Goal: Task Accomplishment & Management: Manage account settings

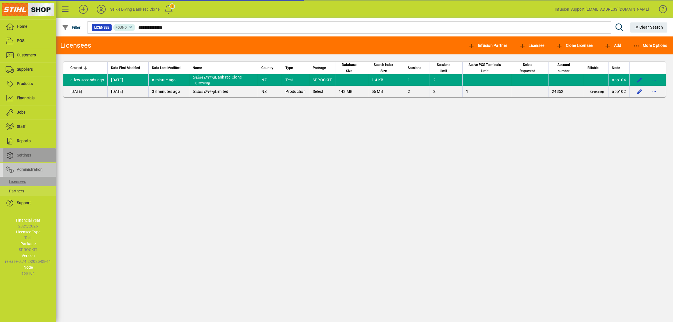
click at [23, 156] on span "Settings" at bounding box center [24, 155] width 14 height 4
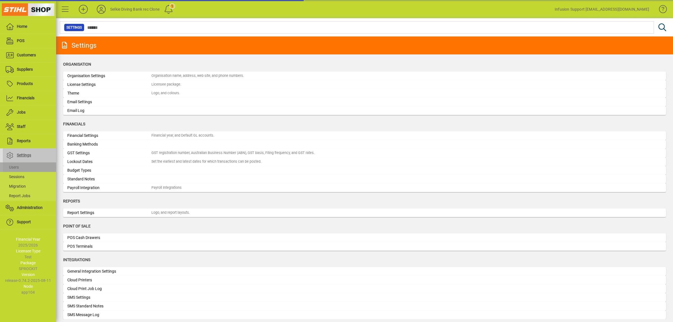
click at [22, 169] on span at bounding box center [29, 166] width 53 height 13
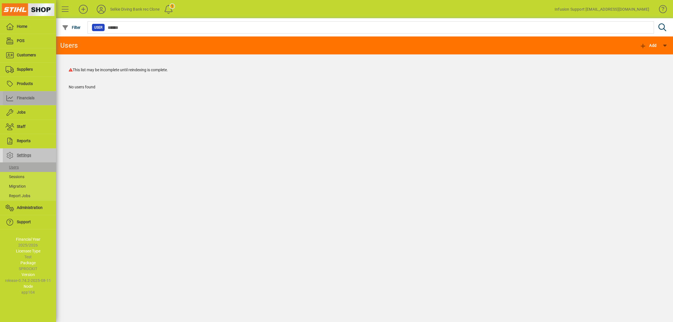
click at [24, 97] on span "Financials" at bounding box center [26, 98] width 18 height 4
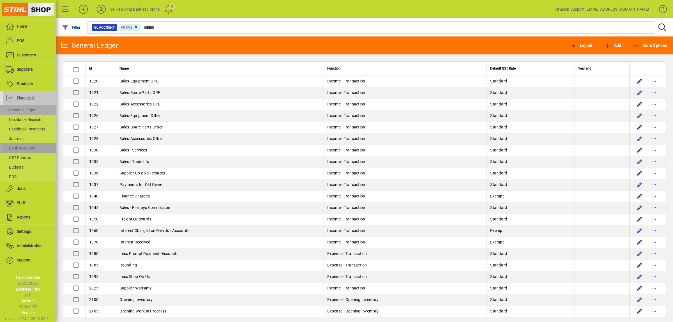
click at [25, 146] on span "Bank Accounts" at bounding box center [21, 148] width 30 height 4
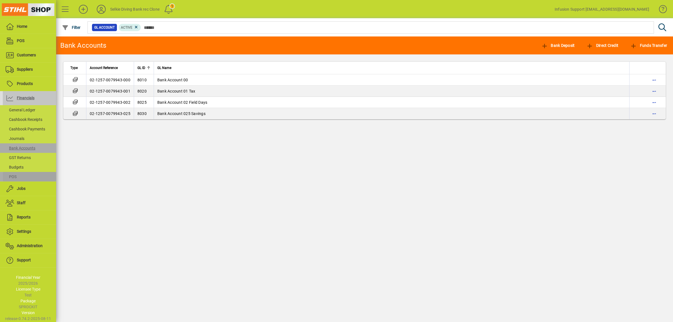
click at [23, 174] on span at bounding box center [29, 176] width 53 height 13
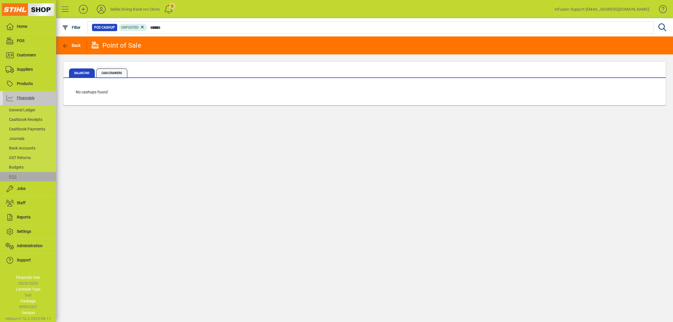
click at [109, 74] on span "Cash Drawers" at bounding box center [111, 72] width 31 height 9
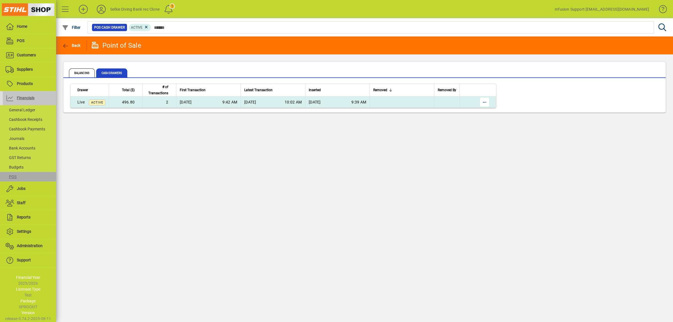
click at [485, 103] on span "button" at bounding box center [484, 101] width 13 height 13
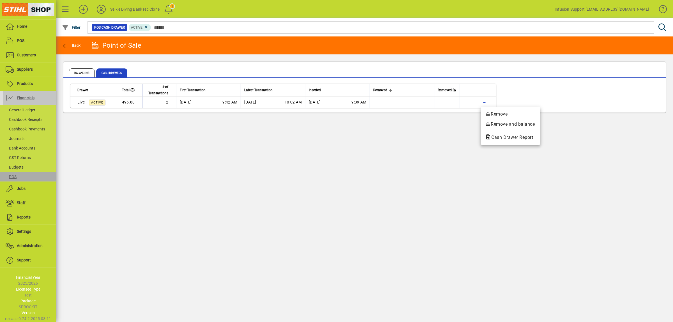
click at [145, 25] on div at bounding box center [336, 161] width 673 height 322
click at [145, 27] on icon at bounding box center [146, 27] width 5 height 5
click at [86, 71] on span "Balancing" at bounding box center [82, 72] width 26 height 9
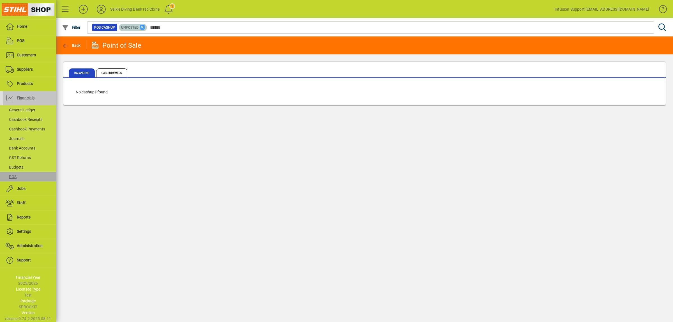
click at [142, 27] on icon at bounding box center [142, 27] width 5 height 5
click at [120, 73] on span "Cash Drawers" at bounding box center [111, 72] width 31 height 9
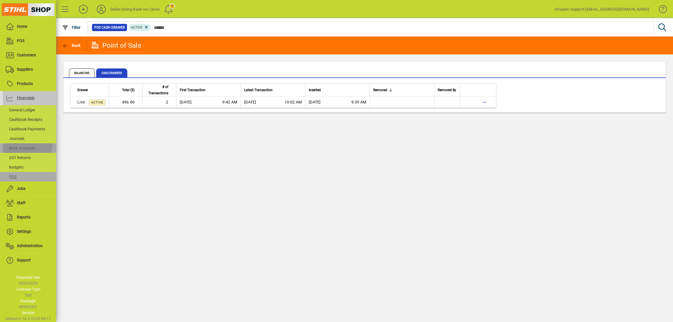
click at [24, 144] on span at bounding box center [29, 147] width 53 height 13
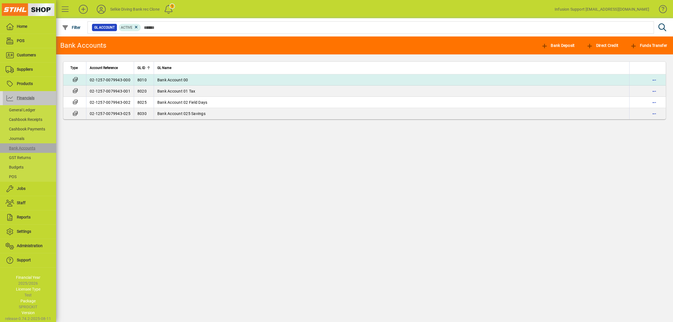
click at [108, 80] on td "02-1257-0079943-000" at bounding box center [110, 79] width 48 height 11
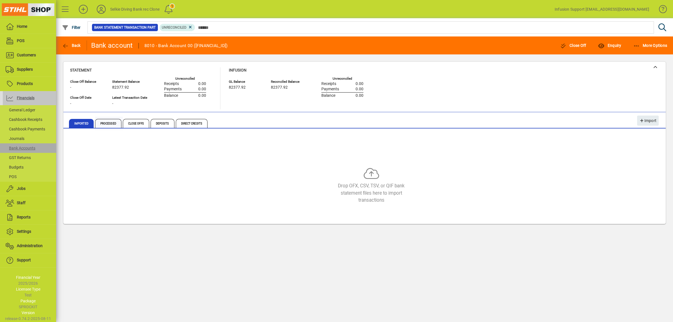
click at [109, 123] on span "Processed" at bounding box center [108, 123] width 26 height 9
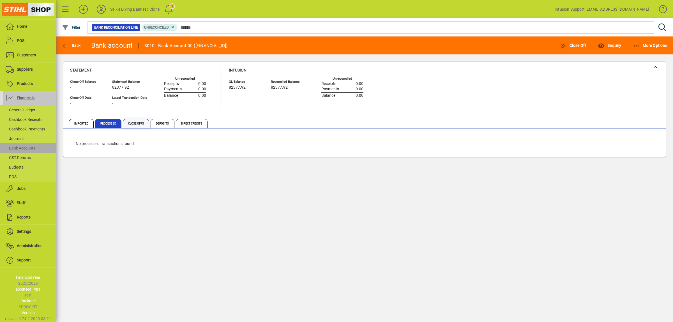
click at [125, 121] on span "Close Offs" at bounding box center [136, 123] width 26 height 9
click at [162, 123] on span "Deposits" at bounding box center [163, 123] width 24 height 9
click at [102, 7] on icon at bounding box center [101, 9] width 11 height 9
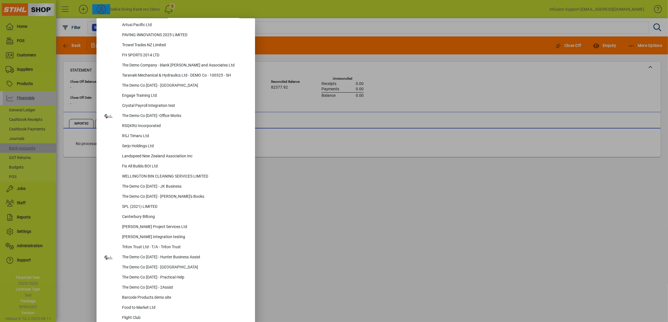
scroll to position [2319, 0]
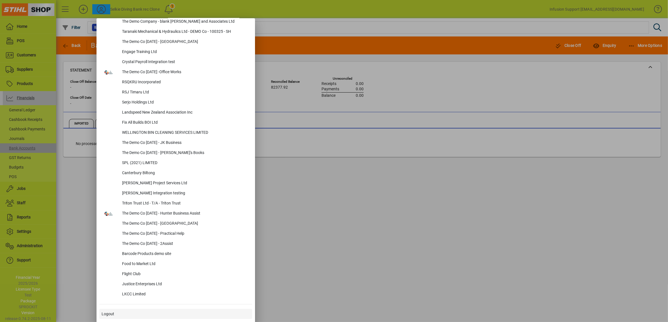
click at [107, 313] on span "Logout" at bounding box center [107, 314] width 13 height 6
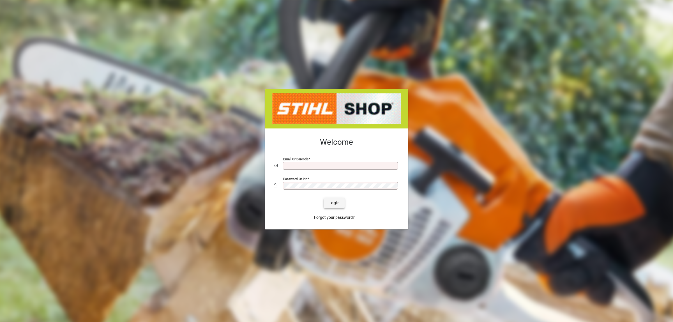
type input "**********"
click at [339, 204] on span "Login" at bounding box center [333, 203] width 11 height 6
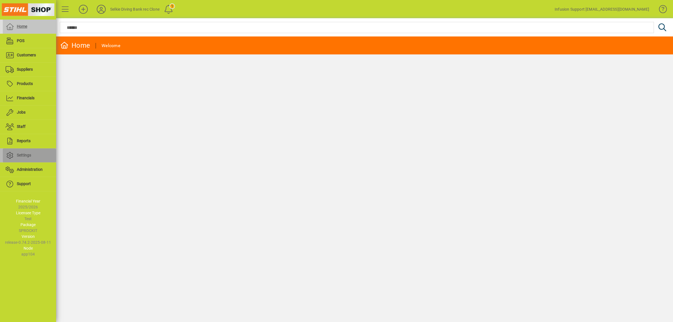
click at [23, 157] on span "Settings" at bounding box center [24, 155] width 14 height 4
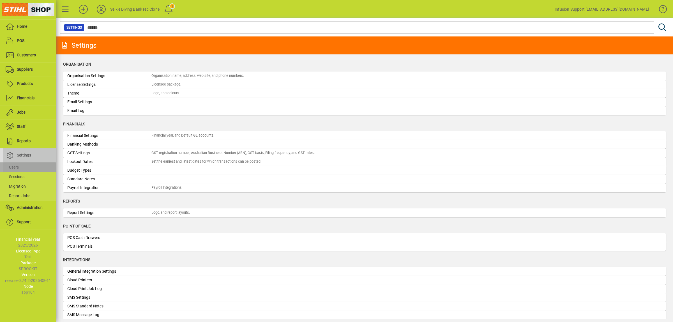
click at [20, 169] on span at bounding box center [29, 166] width 53 height 13
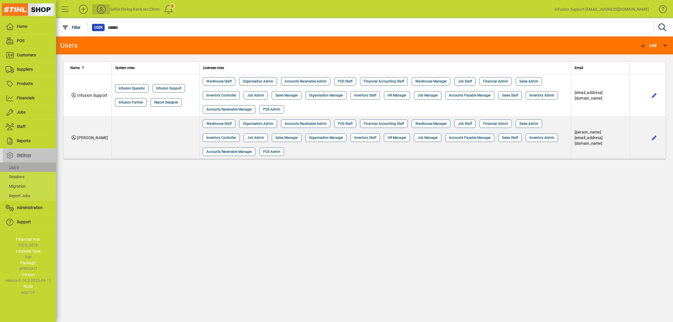
click at [103, 6] on icon at bounding box center [101, 9] width 11 height 9
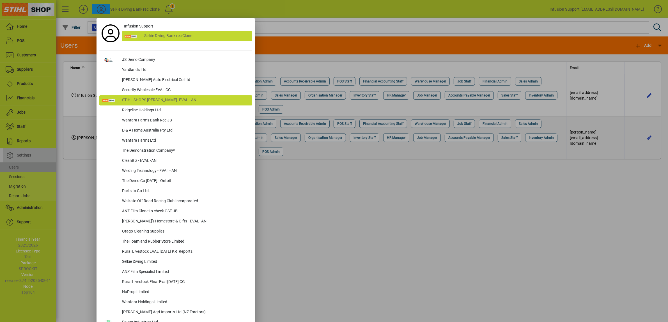
click at [148, 98] on div "STIHL SHOPS [PERSON_NAME]- EVAL - AN" at bounding box center [184, 100] width 135 height 10
